Goal: Ask a question

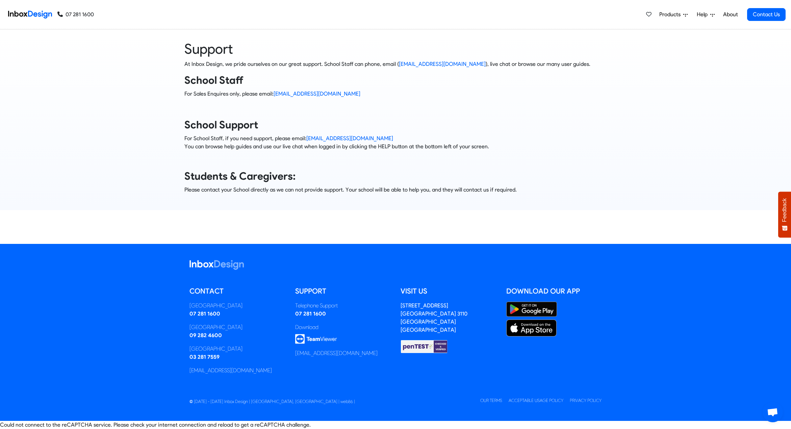
click at [666, 325] on footer "Contact [GEOGRAPHIC_DATA] 07 281 1600 [GEOGRAPHIC_DATA] 09 282 4600 [GEOGRAPHIC…" at bounding box center [395, 332] width 791 height 177
drag, startPoint x: 667, startPoint y: 324, endPoint x: 668, endPoint y: 327, distance: 3.5
click at [668, 327] on footer "Contact [GEOGRAPHIC_DATA] 07 281 1600 [GEOGRAPHIC_DATA] 09 282 4600 [GEOGRAPHIC…" at bounding box center [395, 332] width 791 height 177
click at [646, 378] on footer "Contact [GEOGRAPHIC_DATA] 07 281 1600 [GEOGRAPHIC_DATA] 09 282 4600 [GEOGRAPHIC…" at bounding box center [395, 332] width 791 height 177
click at [174, 425] on div "Could not connect to the reCAPTCHA service. Please check your internet connecti…" at bounding box center [395, 425] width 791 height 8
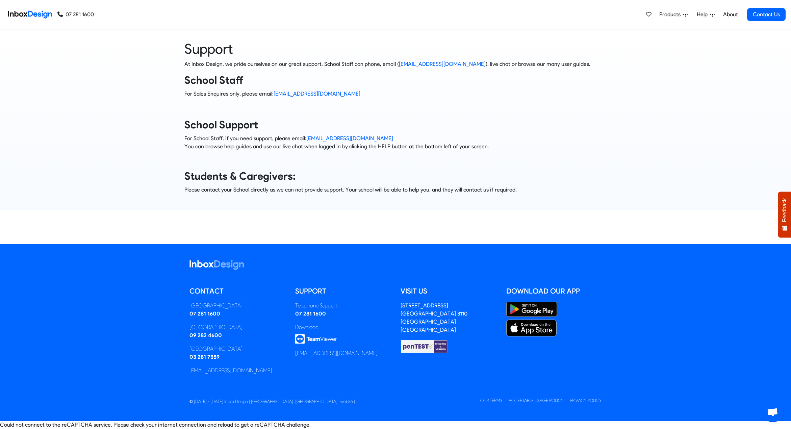
click at [446, 214] on div "Support At Inbox Design, we pride ourselves on our great support. School Staff …" at bounding box center [395, 136] width 791 height 215
click at [645, 84] on div "Support At Inbox Design, we pride ourselves on our great support. School Staff …" at bounding box center [395, 119] width 791 height 159
click at [682, 118] on div "Support At Inbox Design, we pride ourselves on our great support. School Staff …" at bounding box center [395, 119] width 791 height 159
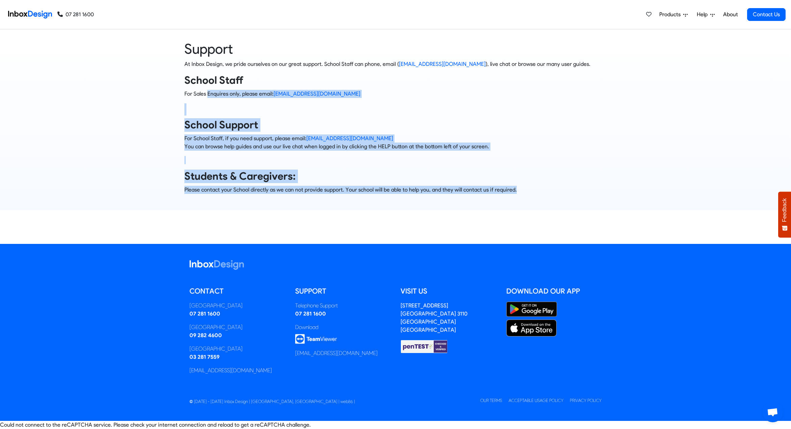
scroll to position [0, 0]
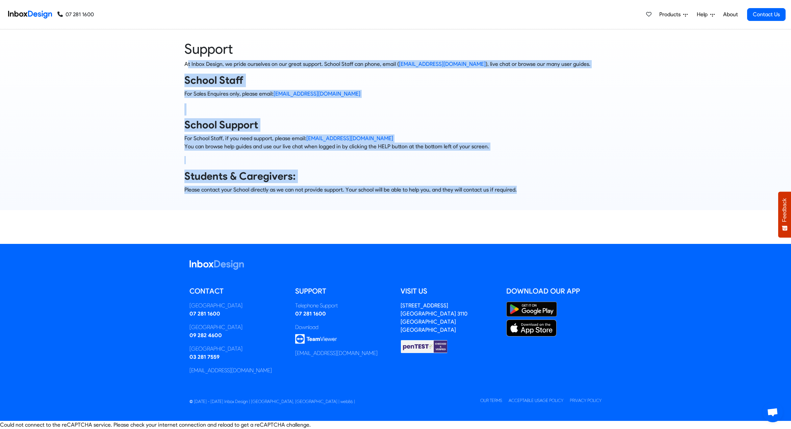
drag, startPoint x: 214, startPoint y: 98, endPoint x: 175, endPoint y: 54, distance: 58.9
click at [189, 65] on div "Support At Inbox Design, we pride ourselves on our great support. School Staff …" at bounding box center [395, 119] width 432 height 159
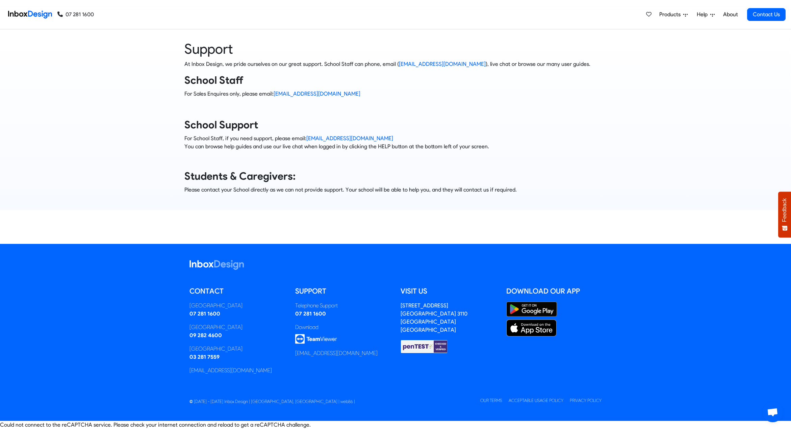
click at [175, 52] on div "Support At Inbox Design, we pride ourselves on our great support. School Staff …" at bounding box center [395, 119] width 791 height 159
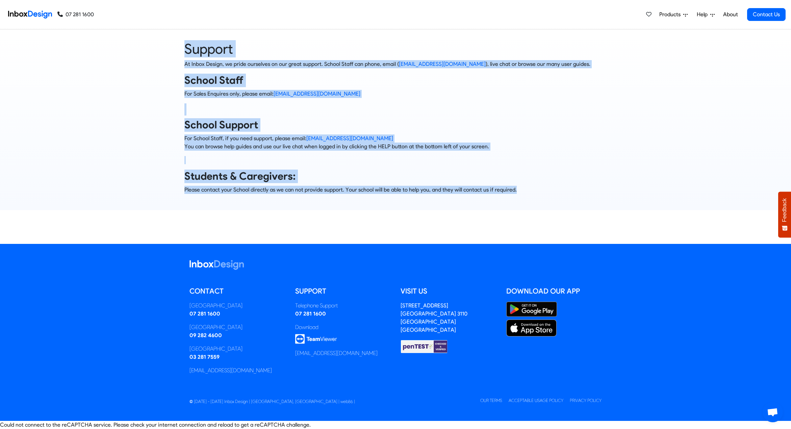
drag, startPoint x: 210, startPoint y: 66, endPoint x: 515, endPoint y: 195, distance: 331.1
click at [515, 195] on div "Support At Inbox Design, we pride ourselves on our great support. School Staff …" at bounding box center [395, 119] width 791 height 159
click at [515, 195] on div "Support At Inbox Design, we pride ourselves on our great support. School Staff …" at bounding box center [395, 119] width 432 height 159
click at [516, 195] on div "Support At Inbox Design, we pride ourselves on our great support. School Staff …" at bounding box center [395, 119] width 432 height 159
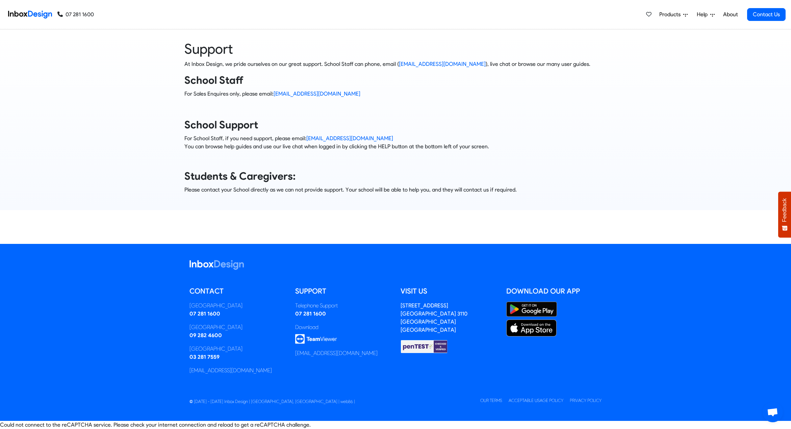
click at [516, 195] on div "Support At Inbox Design, we pride ourselves on our great support. School Staff …" at bounding box center [395, 119] width 432 height 159
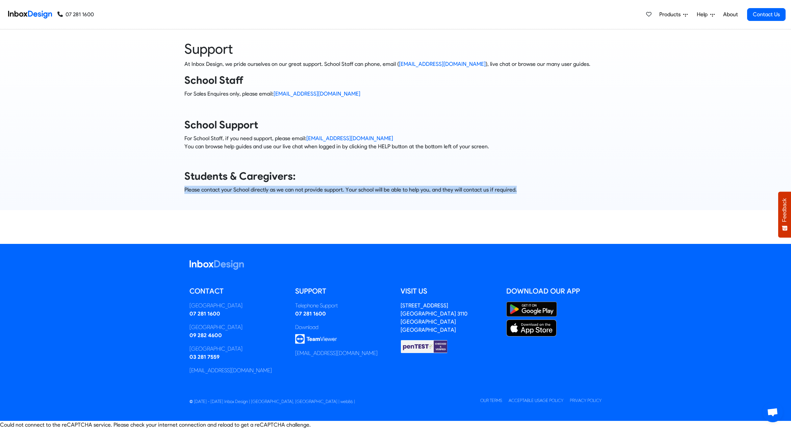
click at [153, 219] on div "Support At Inbox Design, we pride ourselves on our great support. School Staff …" at bounding box center [395, 136] width 791 height 215
click at [165, 204] on div "Support At Inbox Design, we pride ourselves on our great support. School Staff …" at bounding box center [395, 119] width 801 height 181
click at [172, 188] on div "Support At Inbox Design, we pride ourselves on our great support. School Staff …" at bounding box center [395, 119] width 791 height 159
click at [178, 180] on div "Support At Inbox Design, we pride ourselves on our great support. School Staff …" at bounding box center [395, 119] width 791 height 159
click at [184, 189] on div "Support At Inbox Design, we pride ourselves on our great support. School Staff …" at bounding box center [395, 119] width 432 height 159
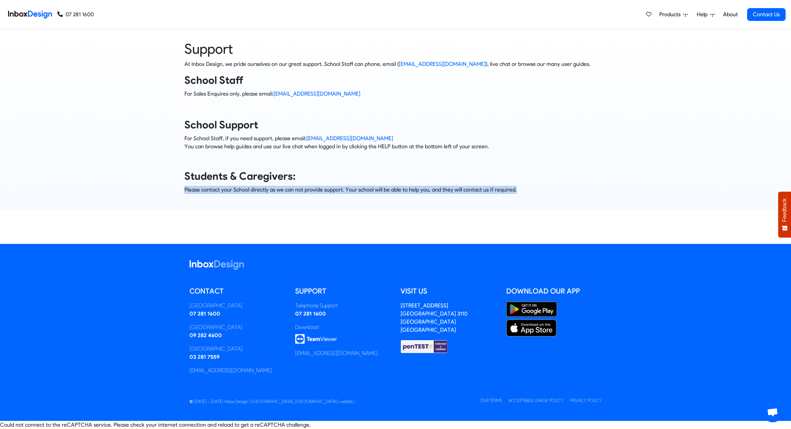
drag, startPoint x: 189, startPoint y: 188, endPoint x: 124, endPoint y: 0, distance: 199.1
click at [189, 188] on p "Please contact your School directly as we can not provide support. Your school …" at bounding box center [395, 190] width 422 height 8
click at [191, 188] on p "Please contact your School directly as we can not provide support. Your school …" at bounding box center [395, 190] width 422 height 8
click at [228, 194] on div "Support At Inbox Design, we pride ourselves on our great support. School Staff …" at bounding box center [395, 119] width 432 height 159
click at [225, 206] on div "Support At Inbox Design, we pride ourselves on our great support. School Staff …" at bounding box center [395, 119] width 801 height 181
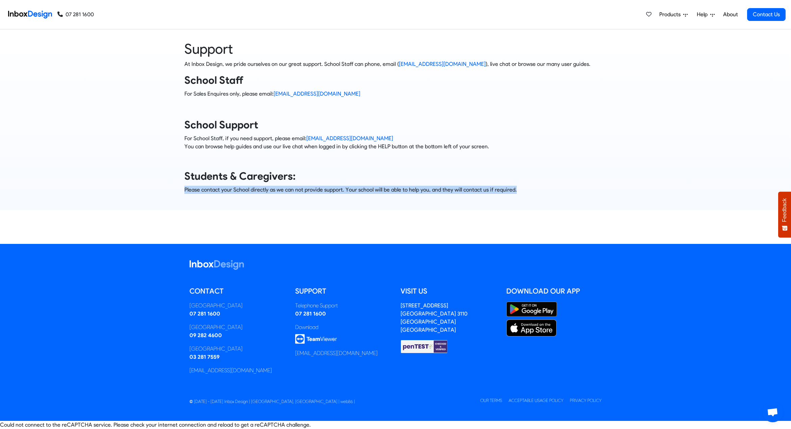
click at [161, 172] on div "Support At Inbox Design, we pride ourselves on our great support. School Staff …" at bounding box center [395, 119] width 791 height 159
